Goal: Transaction & Acquisition: Purchase product/service

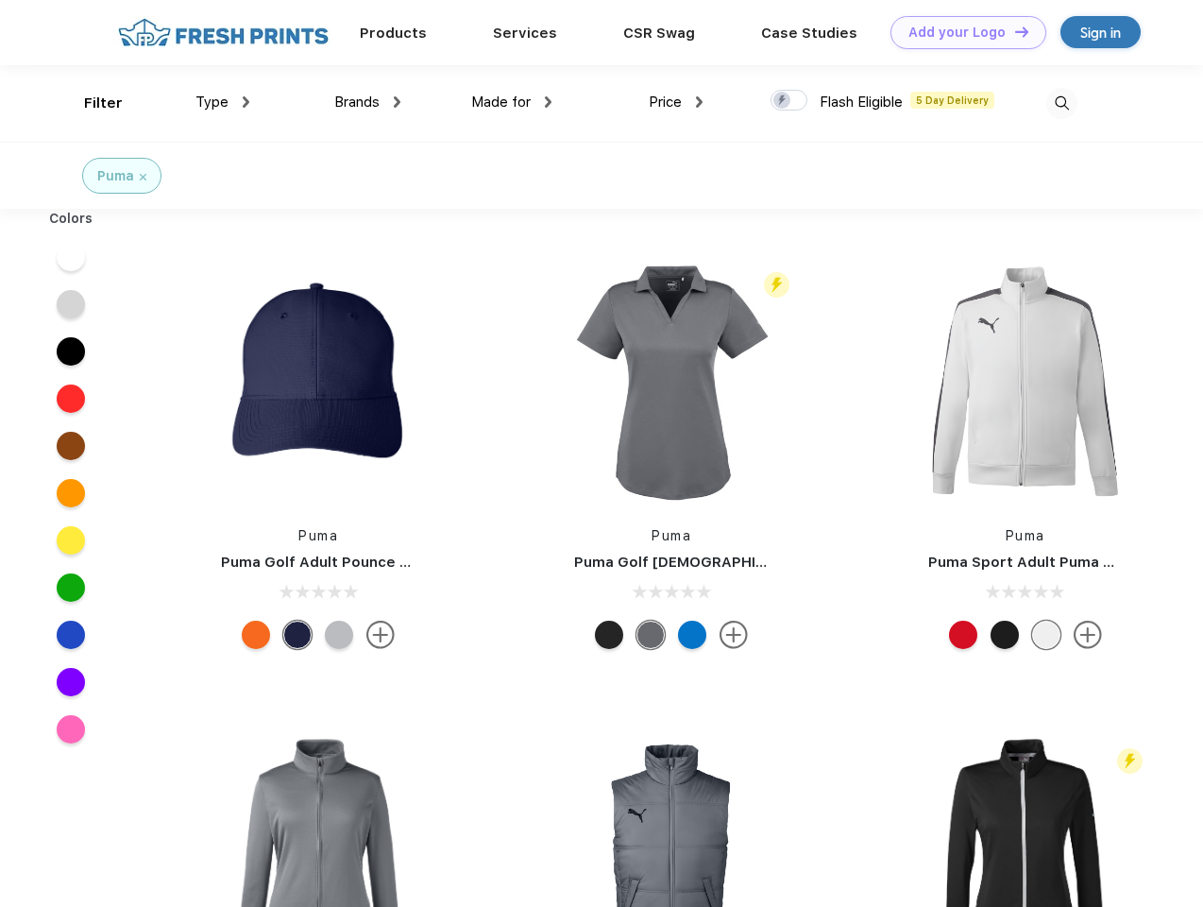
click at [961, 32] on link "Add your Logo Design Tool" at bounding box center [968, 32] width 156 height 33
click at [0, 0] on div "Design Tool" at bounding box center [0, 0] width 0 height 0
click at [1013, 31] on link "Add your Logo Design Tool" at bounding box center [968, 32] width 156 height 33
click at [91, 103] on div "Filter" at bounding box center [103, 104] width 39 height 22
click at [223, 102] on span "Type" at bounding box center [211, 101] width 33 height 17
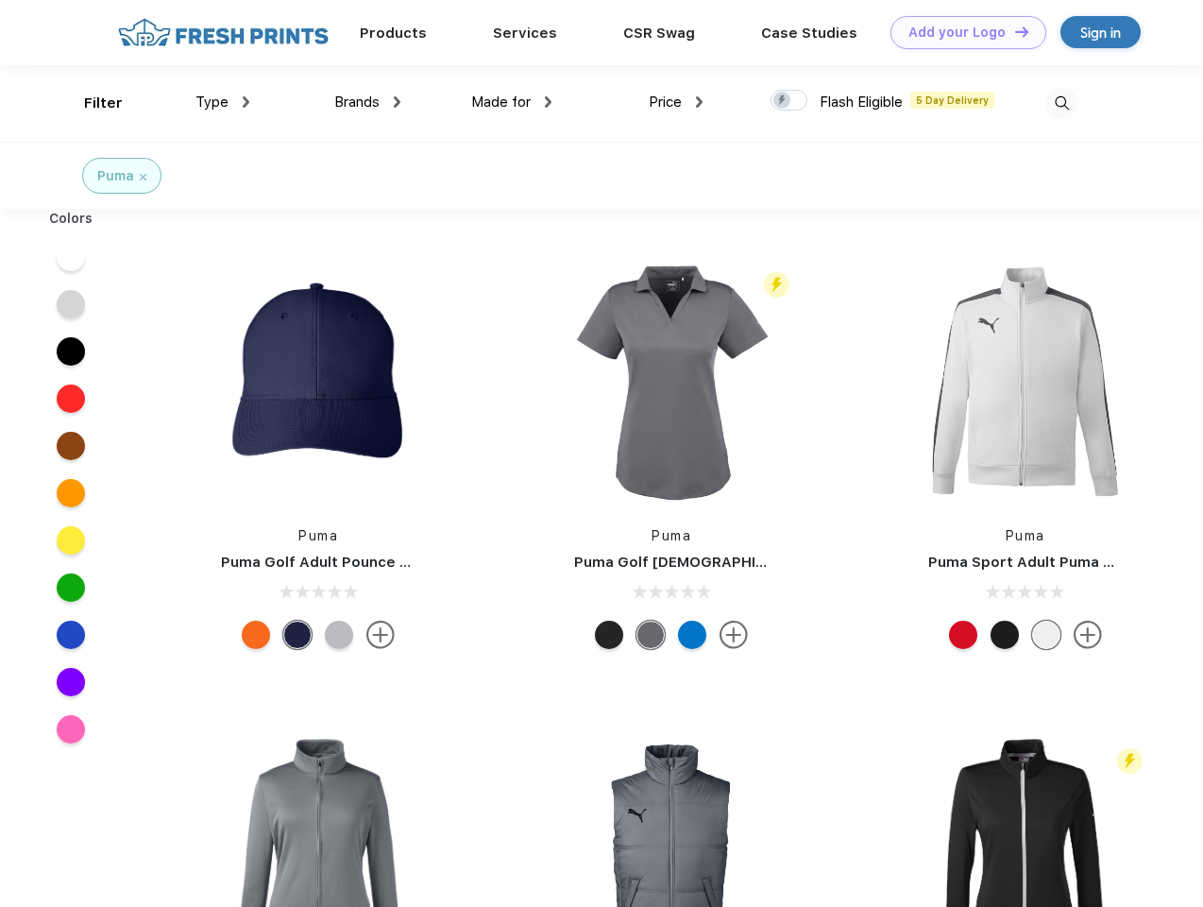
click at [367, 102] on span "Brands" at bounding box center [356, 101] width 45 height 17
click at [512, 102] on span "Made for" at bounding box center [500, 101] width 59 height 17
click at [676, 102] on span "Price" at bounding box center [665, 101] width 33 height 17
click at [789, 101] on div at bounding box center [789, 100] width 37 height 21
click at [783, 101] on input "checkbox" at bounding box center [777, 95] width 12 height 12
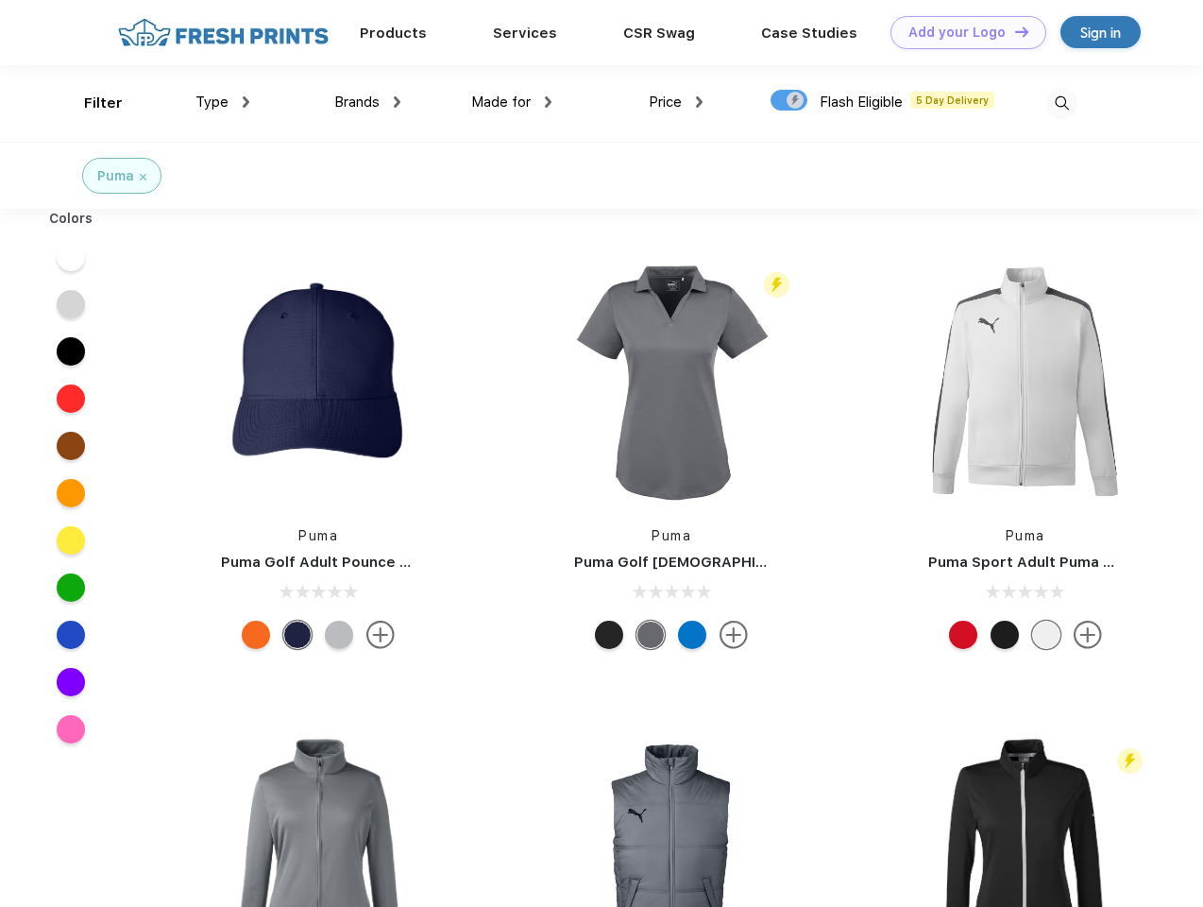
click at [1061, 103] on img at bounding box center [1061, 103] width 31 height 31
